Goal: Transaction & Acquisition: Purchase product/service

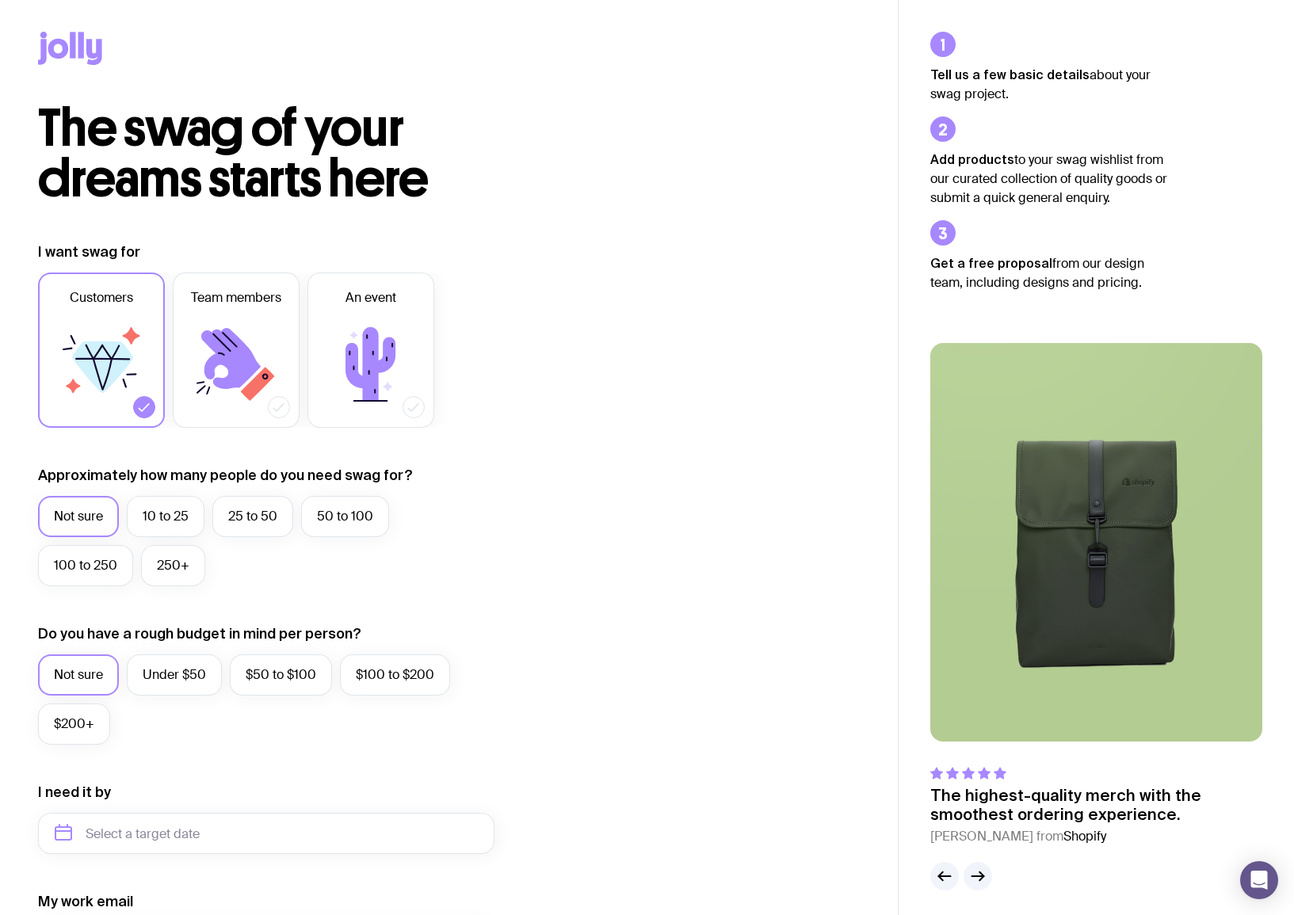
click at [63, 50] on icon at bounding box center [58, 49] width 21 height 20
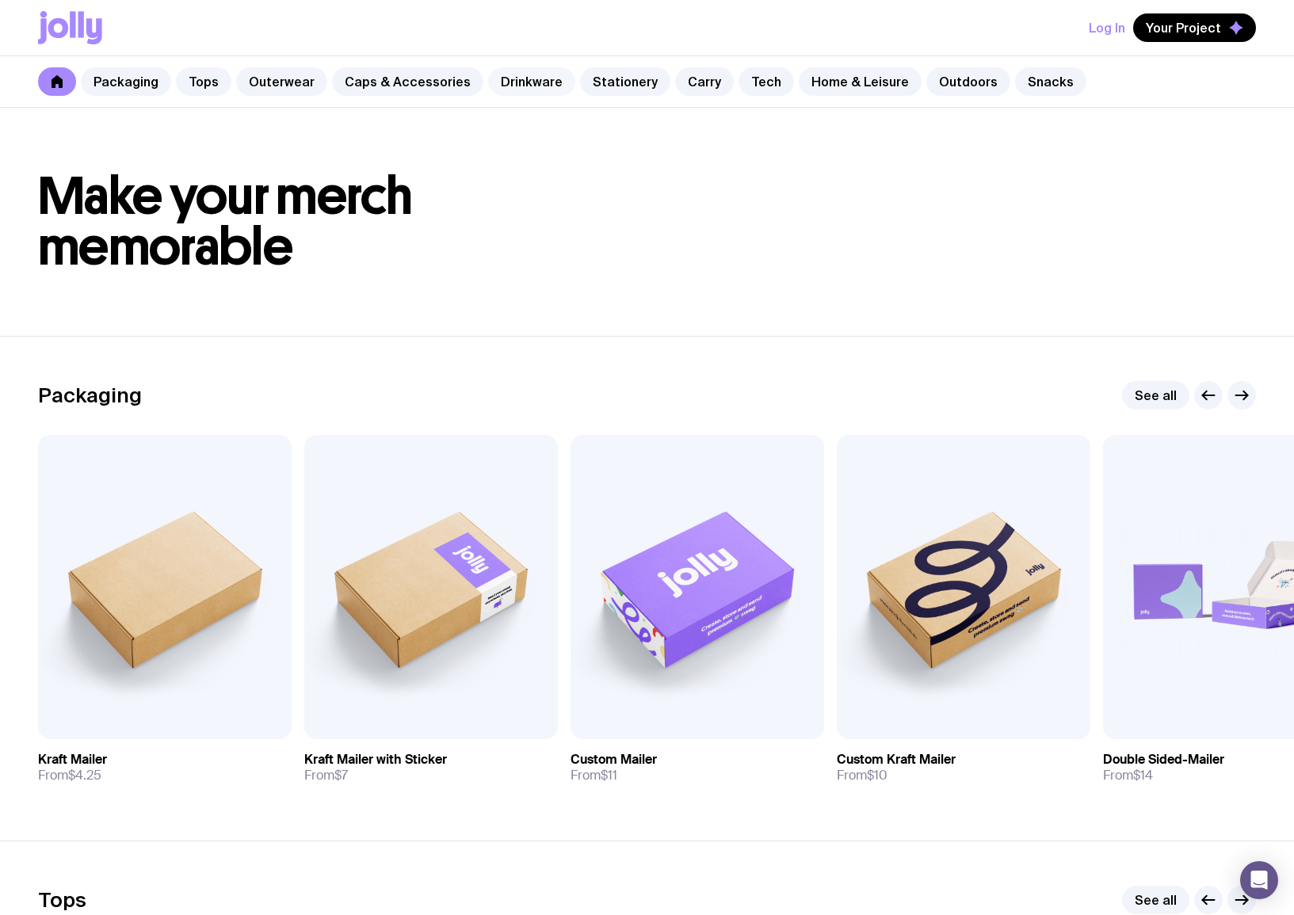
click at [521, 88] on link "Drinkware" at bounding box center [531, 81] width 87 height 29
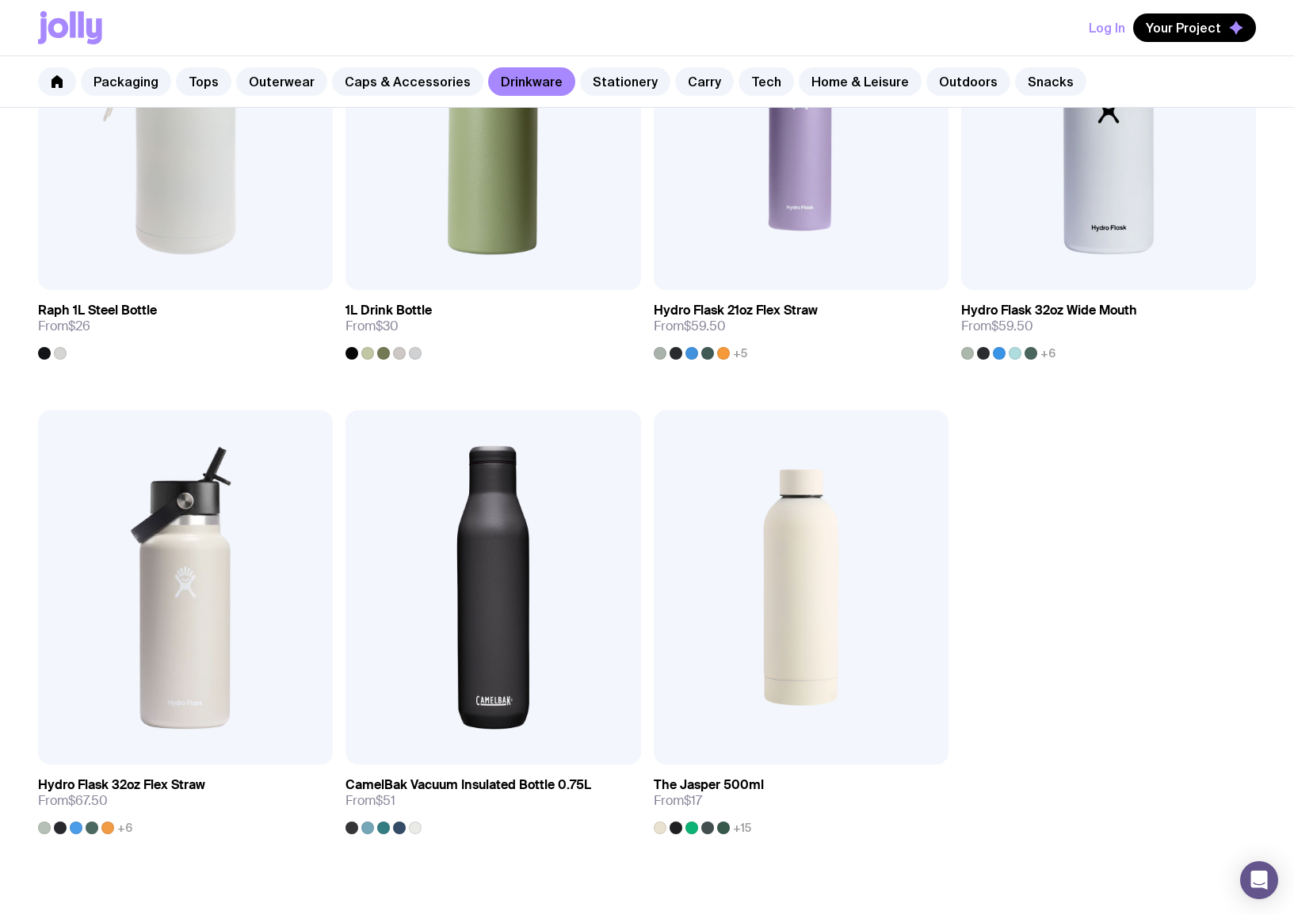
scroll to position [2375, 0]
click at [768, 605] on img at bounding box center [801, 587] width 295 height 354
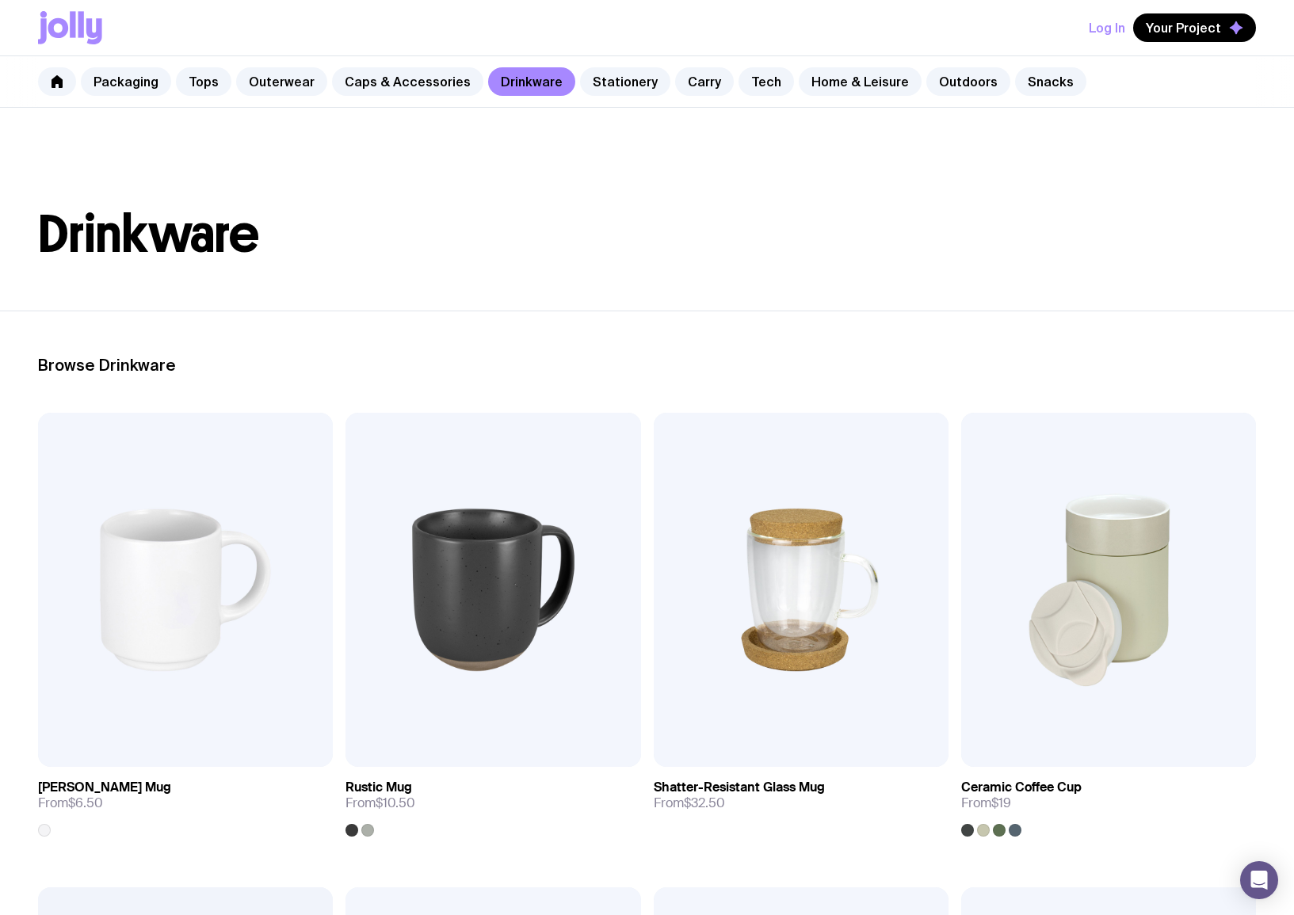
click at [774, 239] on h1 "Drinkware" at bounding box center [647, 234] width 1218 height 51
